Goal: Task Accomplishment & Management: Use online tool/utility

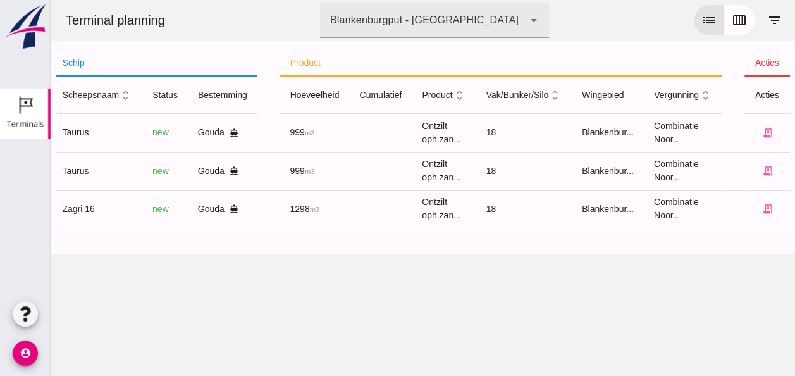
scroll to position [0, 321]
click at [761, 173] on icon "receipt_long" at bounding box center [766, 170] width 11 height 11
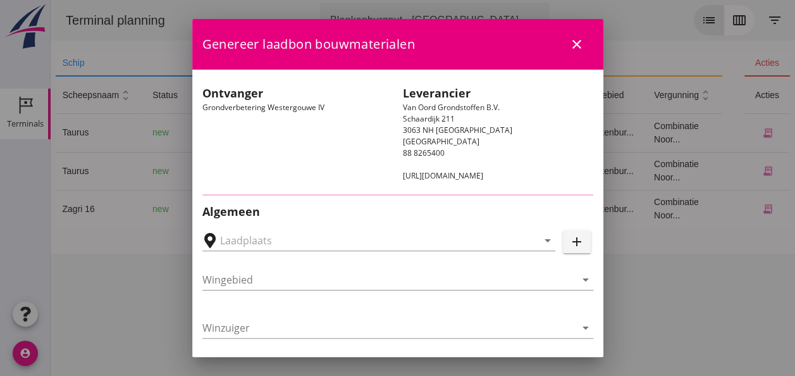
type input "Loswal Fa. J. Bos&Zonen, [GEOGRAPHIC_DATA]"
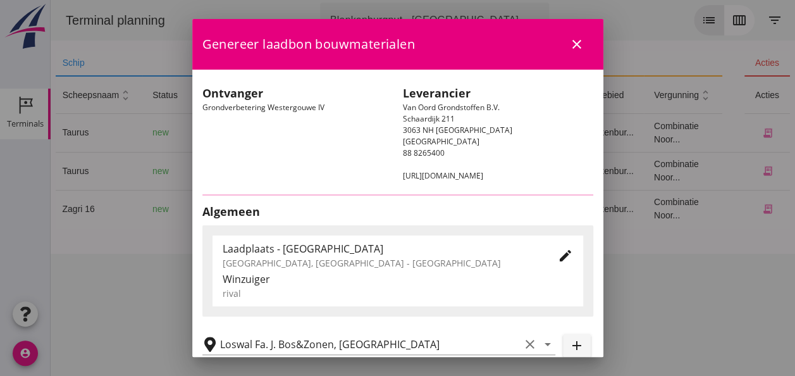
type input "Taurus"
type input "Rianne"
type input "999"
type input "Ontzilt oph.zand [75] (6120)"
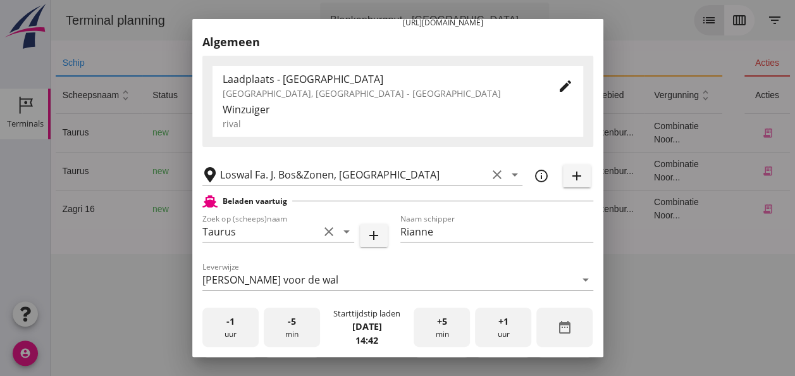
scroll to position [253, 0]
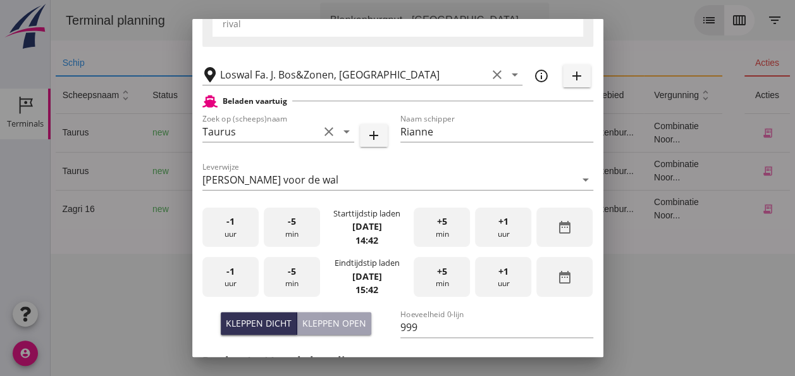
click at [228, 228] on div "-1 uur" at bounding box center [230, 227] width 56 height 40
click at [429, 230] on div "+5 min" at bounding box center [442, 227] width 56 height 40
click at [430, 230] on div "+5 min" at bounding box center [442, 227] width 56 height 40
click at [230, 283] on div "-1 uur" at bounding box center [230, 277] width 56 height 40
click at [302, 274] on div "-5 min" at bounding box center [292, 277] width 56 height 40
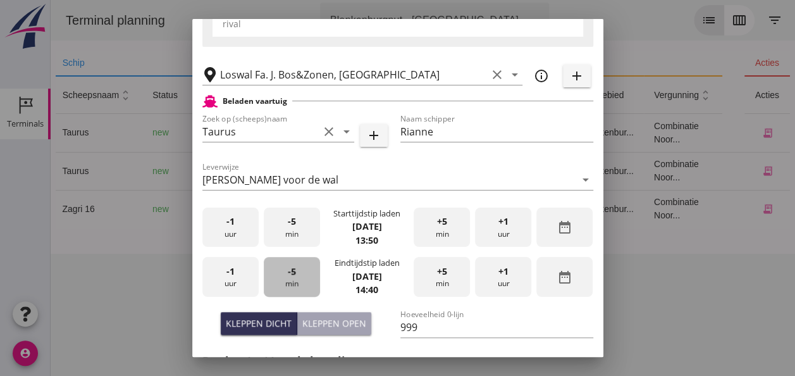
click at [302, 274] on div "-5 min" at bounding box center [292, 277] width 56 height 40
click at [301, 274] on div "-5 min" at bounding box center [292, 277] width 56 height 40
click at [431, 280] on div "+5 min" at bounding box center [442, 277] width 56 height 40
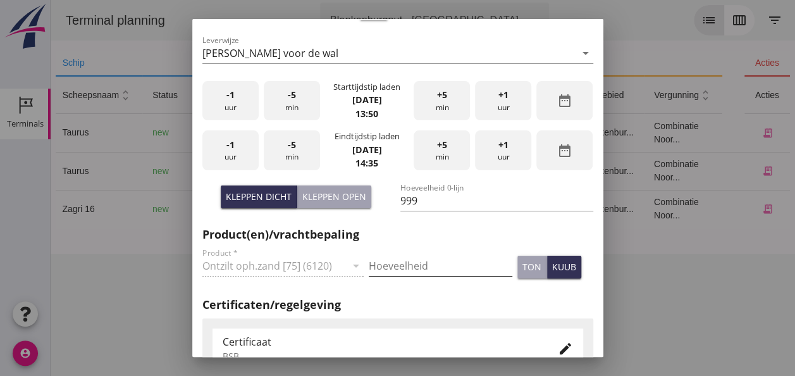
click at [402, 264] on input "Hoeveelheid" at bounding box center [441, 265] width 144 height 20
type input "999"
click at [552, 266] on div "kuub" at bounding box center [564, 266] width 24 height 13
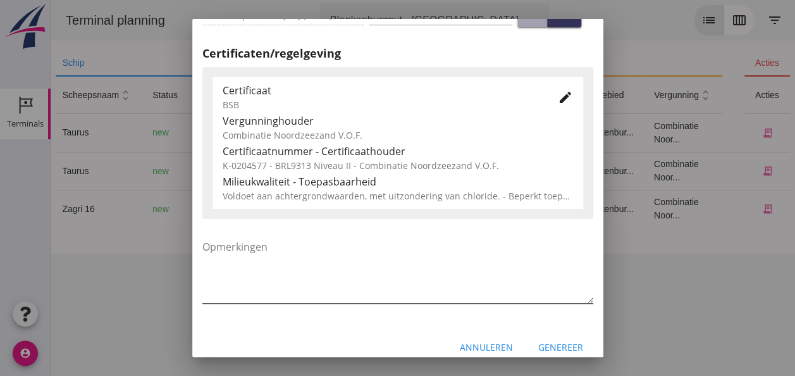
scroll to position [644, 0]
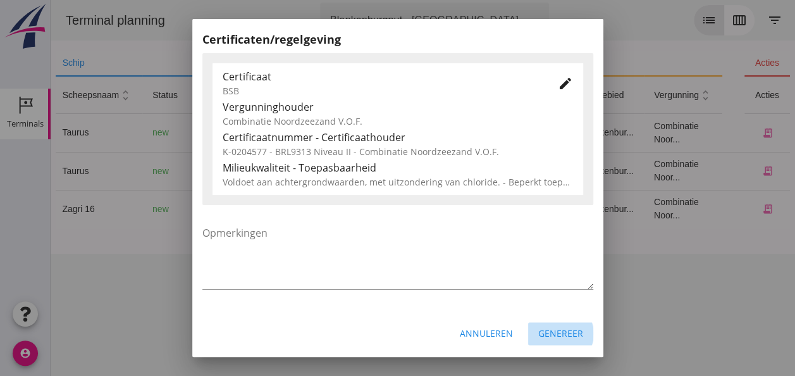
click at [560, 334] on div "Genereer" at bounding box center [560, 332] width 45 height 13
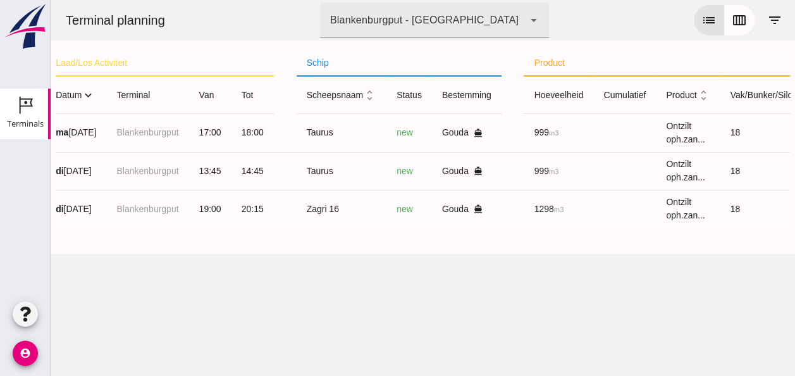
scroll to position [0, 0]
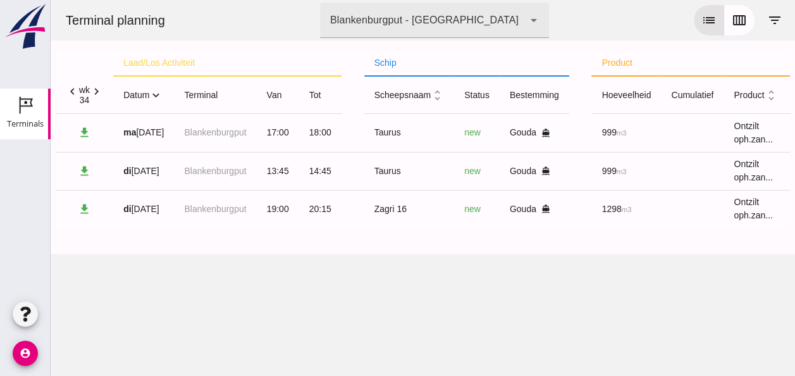
click icon "expand_more"
click icon "expand_less"
